Goal: Task Accomplishment & Management: Complete application form

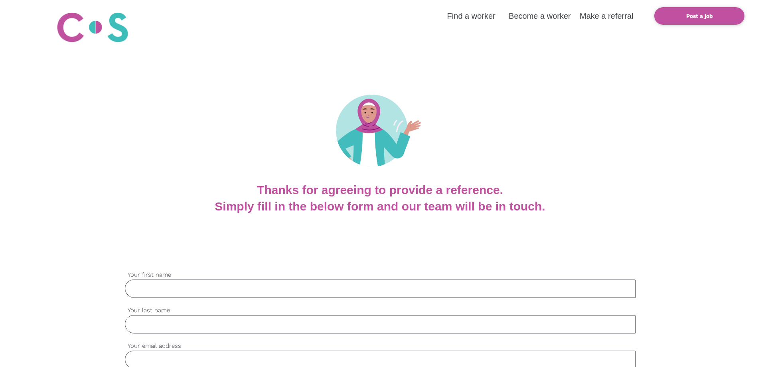
scroll to position [120, 0]
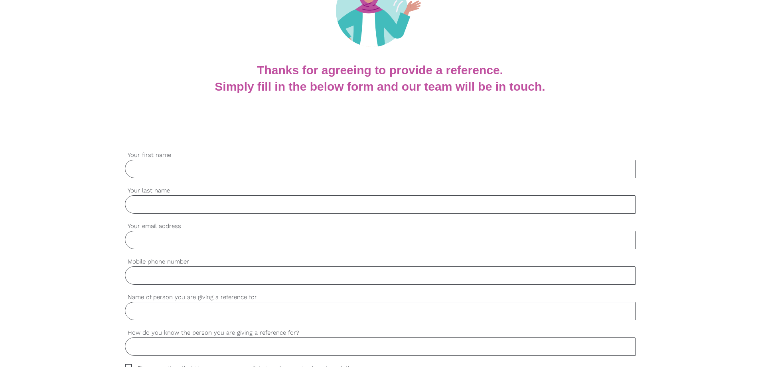
click at [221, 170] on input "Your first name" at bounding box center [380, 169] width 511 height 18
type input "[PERSON_NAME]"
click at [294, 203] on input "Your last name" at bounding box center [380, 204] width 511 height 18
type input "[PERSON_NAME]"
click at [169, 233] on input "Your email address" at bounding box center [380, 240] width 511 height 18
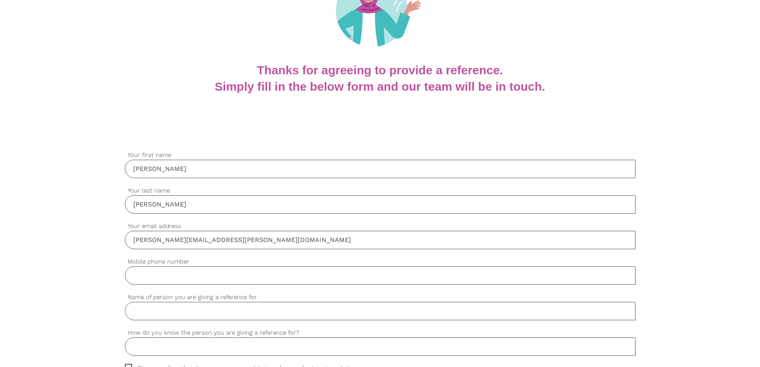
type input "[PERSON_NAME][EMAIL_ADDRESS][PERSON_NAME][DOMAIN_NAME]"
click at [165, 276] on input "Mobile phone number" at bounding box center [380, 275] width 511 height 18
type input "0877826455"
click at [192, 313] on input "Name of person you are giving a reference for" at bounding box center [380, 311] width 511 height 18
type input "[PERSON_NAME]"
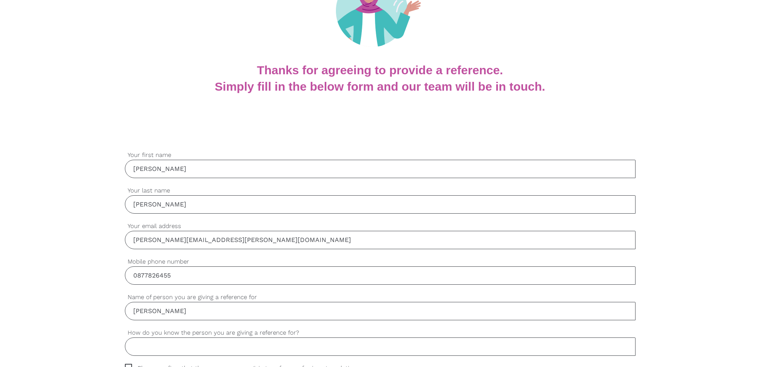
click at [197, 344] on input "How do you know the person you are giving a reference for?" at bounding box center [380, 346] width 511 height 18
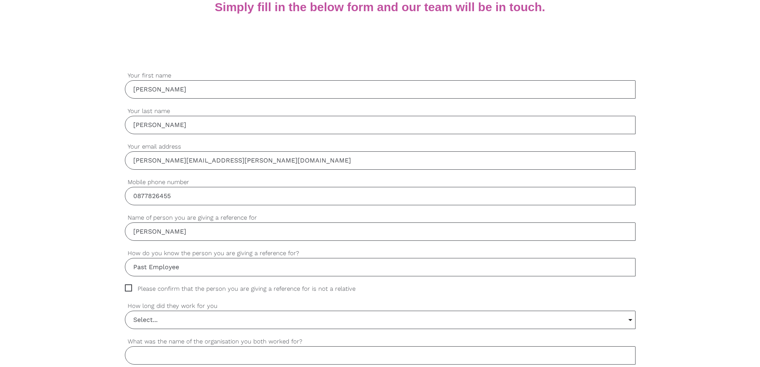
scroll to position [199, 0]
type input "Past Employee"
click at [126, 288] on span "Please confirm that the person you are giving a reference for is not a relative" at bounding box center [248, 288] width 246 height 9
click at [126, 288] on input "Please confirm that the person you are giving a reference for is not a relative" at bounding box center [127, 286] width 5 height 5
checkbox input "true"
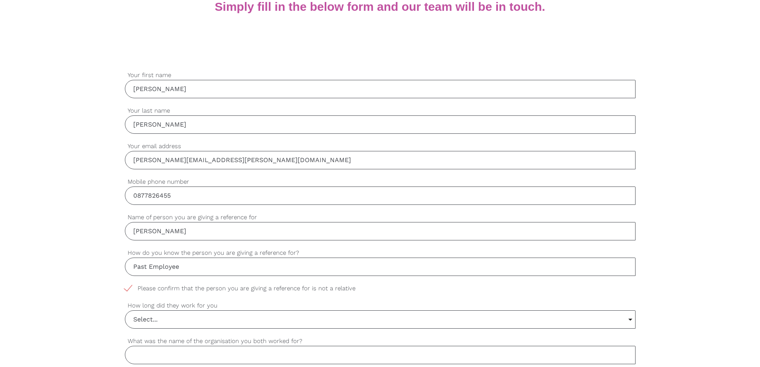
click at [631, 317] on input "Select..." at bounding box center [380, 319] width 510 height 18
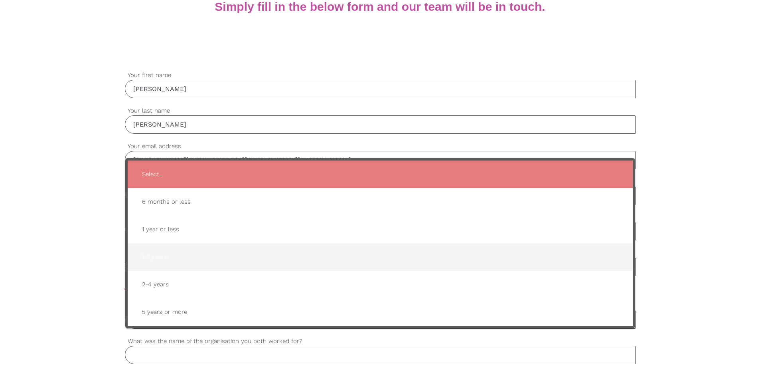
click at [176, 257] on span "1-2 years" at bounding box center [380, 257] width 489 height 20
type input "1-2 years"
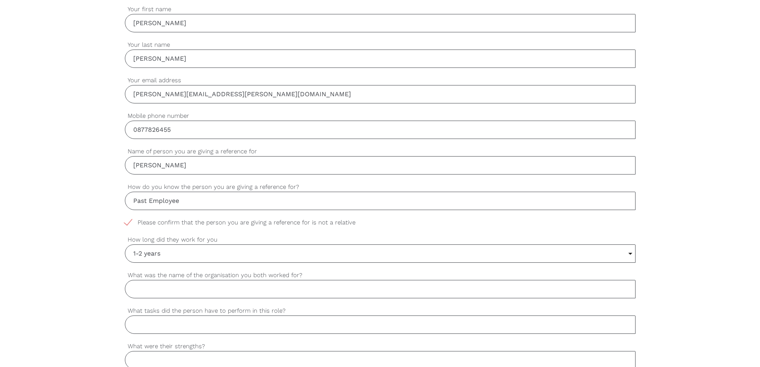
scroll to position [279, 0]
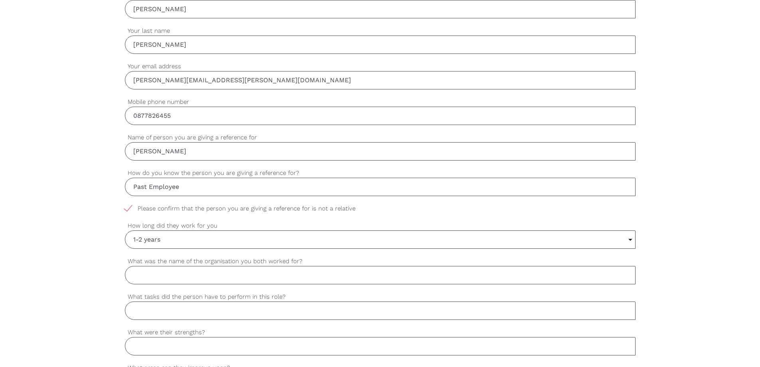
click at [189, 274] on input "What was the name of the organisation you both worked for?" at bounding box center [380, 275] width 511 height 18
type input "[GEOGRAPHIC_DATA]"
click at [194, 304] on input "What tasks did the person have to perform in this role?" at bounding box center [380, 310] width 511 height 18
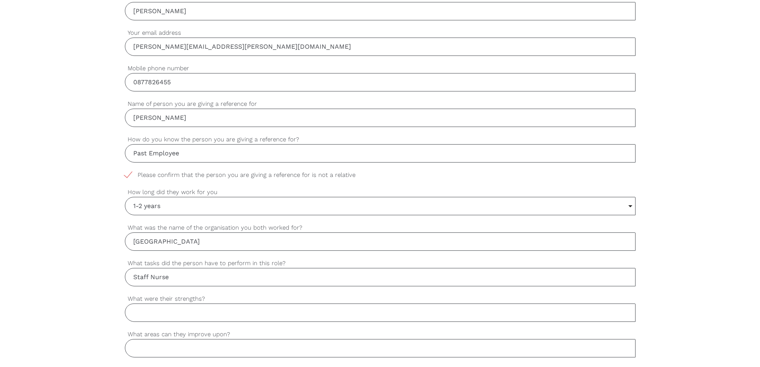
scroll to position [359, 0]
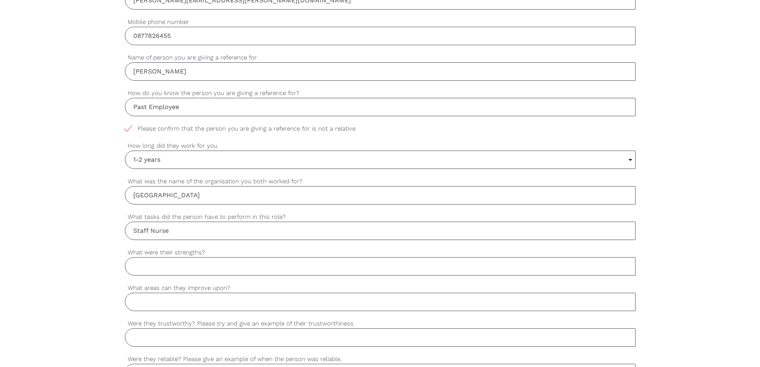
type input "Staff Nurse"
click at [265, 267] on input "What were their strengths?" at bounding box center [380, 266] width 511 height 18
type input "Professional, Hardworking and very trustworthy person."
click at [253, 295] on input "What areas can they improve upon?" at bounding box center [380, 301] width 511 height 18
type input "N/A"
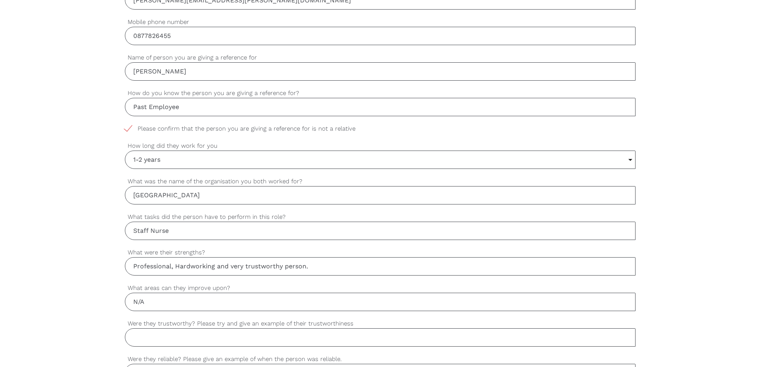
click at [292, 332] on input "Were they trustworthy? Please try and give an example of their trustworthiness" at bounding box center [380, 337] width 511 height 18
click at [620, 335] on input "Yes, [PERSON_NAME] was reliable and could absolutely be trusted in the safe car…" at bounding box center [380, 337] width 511 height 18
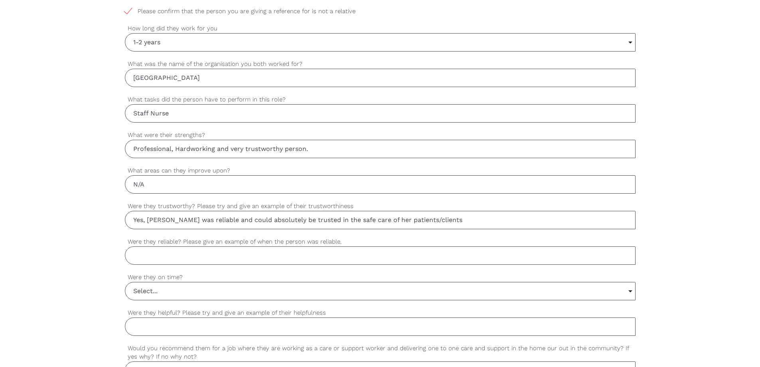
scroll to position [479, 0]
type input "Yes, [PERSON_NAME] was reliable and could absolutely be trusted in the safe car…"
click at [174, 248] on input "Were they reliable? Please give an example of when the person was reliable." at bounding box center [380, 253] width 511 height 18
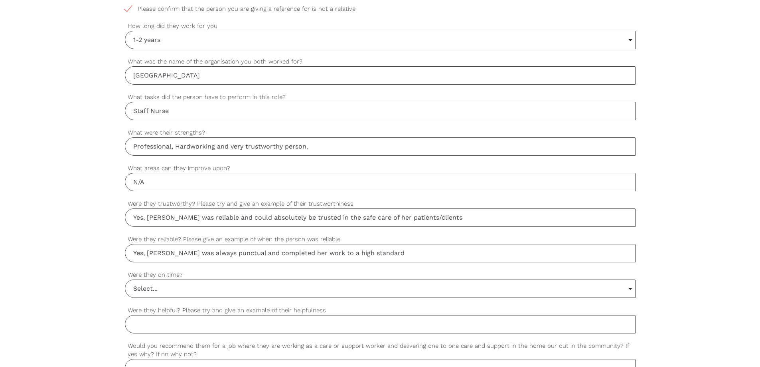
type input "Yes, [PERSON_NAME] was always punctual and completed her work to a high standard"
click at [164, 284] on input "Select..." at bounding box center [380, 289] width 510 height 18
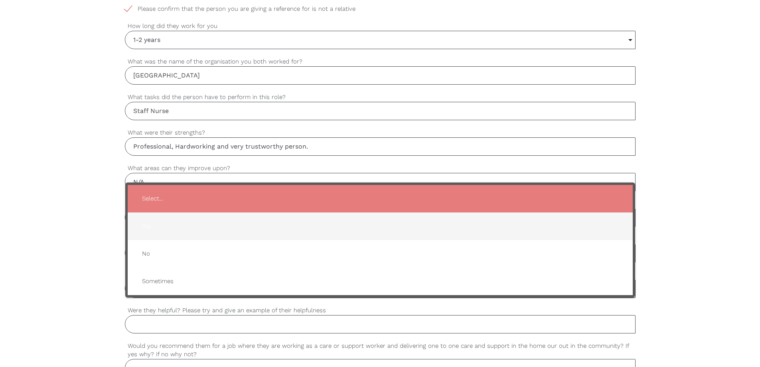
click at [166, 221] on span "Yes" at bounding box center [380, 226] width 489 height 20
type input "Yes"
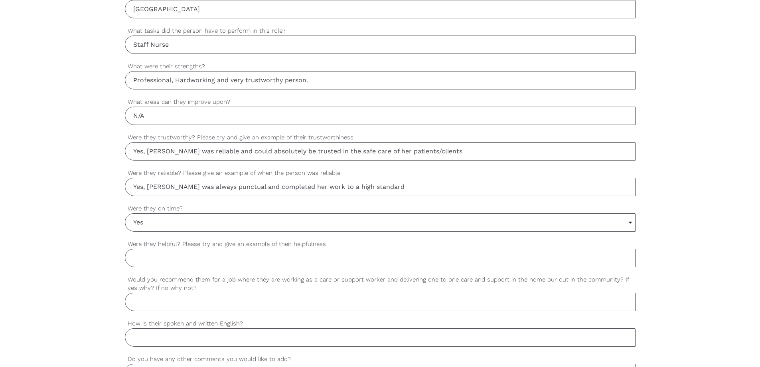
scroll to position [559, 0]
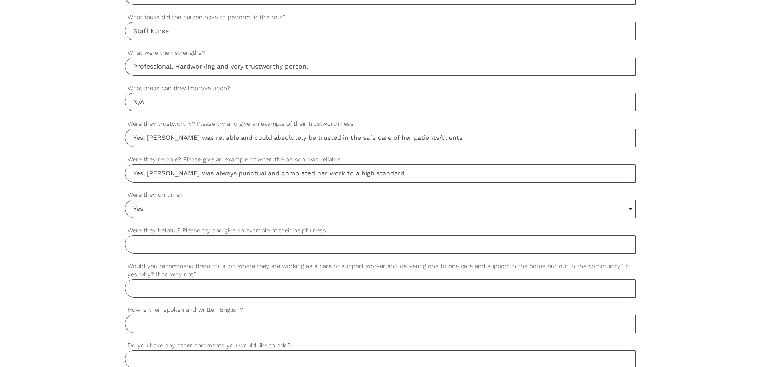
click at [199, 241] on input "Were they helpful? Please try and give an example of their helpfulness" at bounding box center [380, 244] width 511 height 18
type input "Yes, [PERSON_NAME] would always be willing to help out if short staffed or need…"
click at [435, 286] on input "Would you recommend them for a job where they are working as a care or support …" at bounding box center [380, 288] width 511 height 18
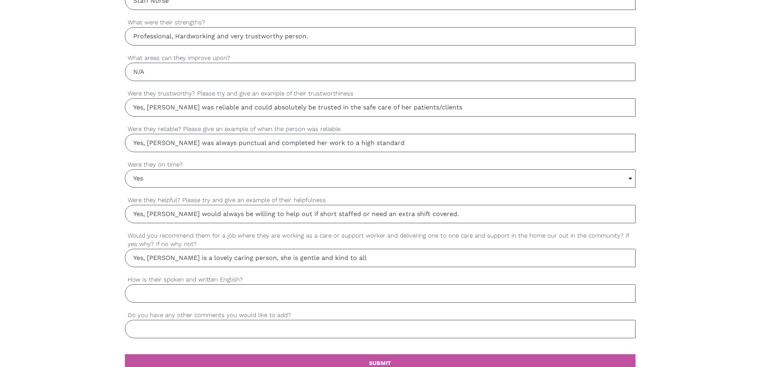
scroll to position [638, 0]
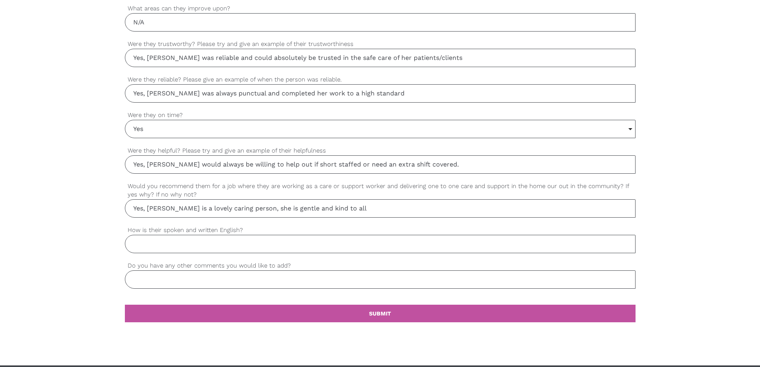
type input "Yes, [PERSON_NAME] is a lovely caring person, she is gentle and kind to all"
click at [202, 244] on input "How is their spoken and written English?" at bounding box center [380, 244] width 511 height 18
click at [168, 243] on input "Excellent. !st Language" at bounding box center [380, 244] width 511 height 18
click at [259, 248] on input "Excellent. 1st Language" at bounding box center [380, 244] width 511 height 18
type input "Excellent. 1st Language"
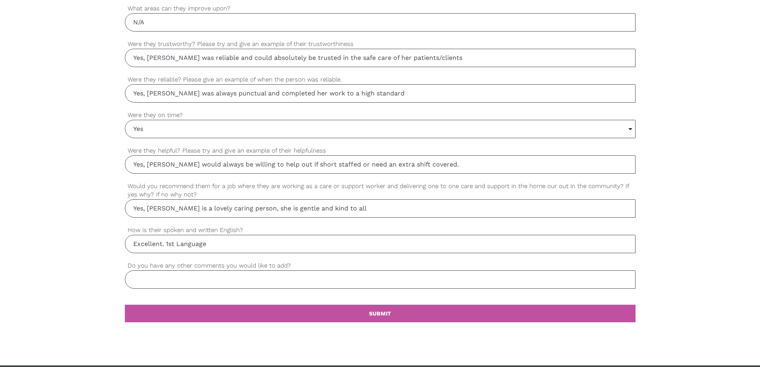
click at [205, 281] on input "Do you have any other comments you would like to add?" at bounding box center [380, 279] width 511 height 18
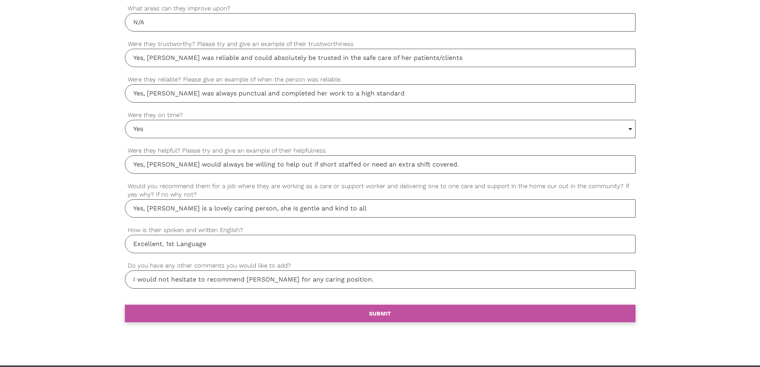
type input "I would not hesitate to recommend [PERSON_NAME] for any caring position."
click at [377, 312] on b "SUBMIT" at bounding box center [380, 313] width 22 height 6
